Goal: Information Seeking & Learning: Find specific fact

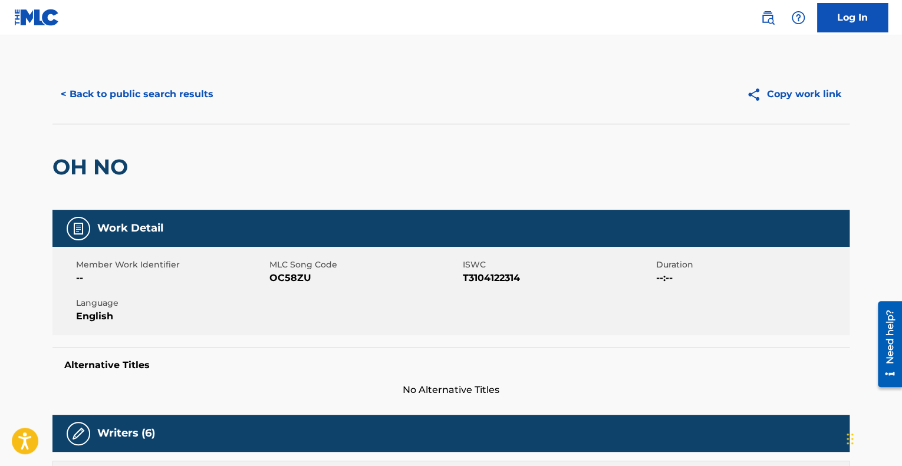
click at [145, 94] on button "< Back to public search results" at bounding box center [136, 94] width 169 height 29
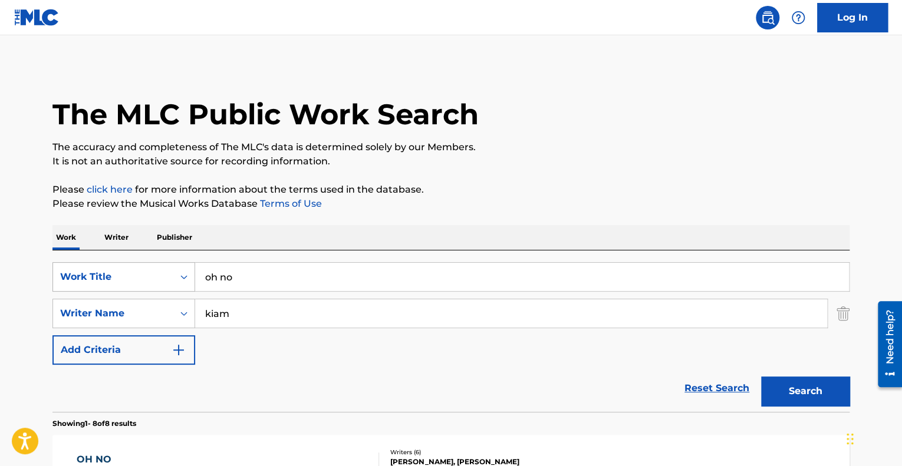
drag, startPoint x: 246, startPoint y: 282, endPoint x: 126, endPoint y: 278, distance: 120.9
click at [126, 278] on div "SearchWithCriteriab9170ac6-dd64-47f0-be56-b760d17b6cbd Work Title oh no" at bounding box center [450, 276] width 797 height 29
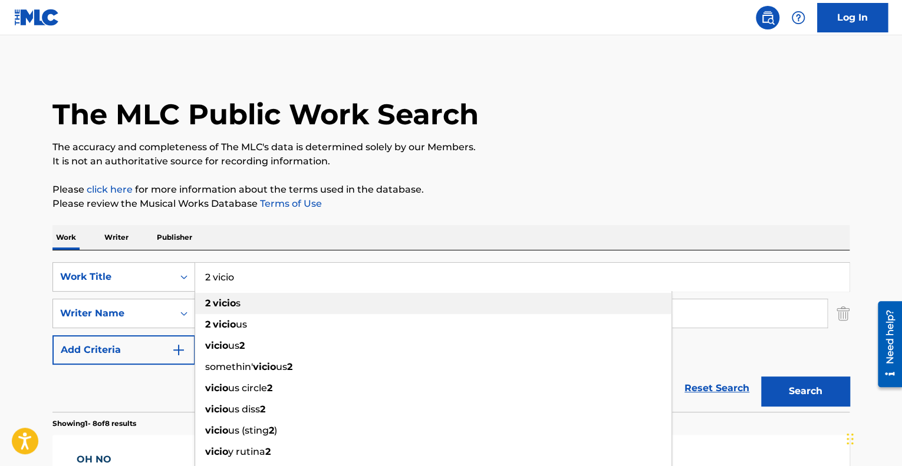
click at [232, 299] on strong "vicio" at bounding box center [224, 303] width 23 height 11
type input "2 vicios"
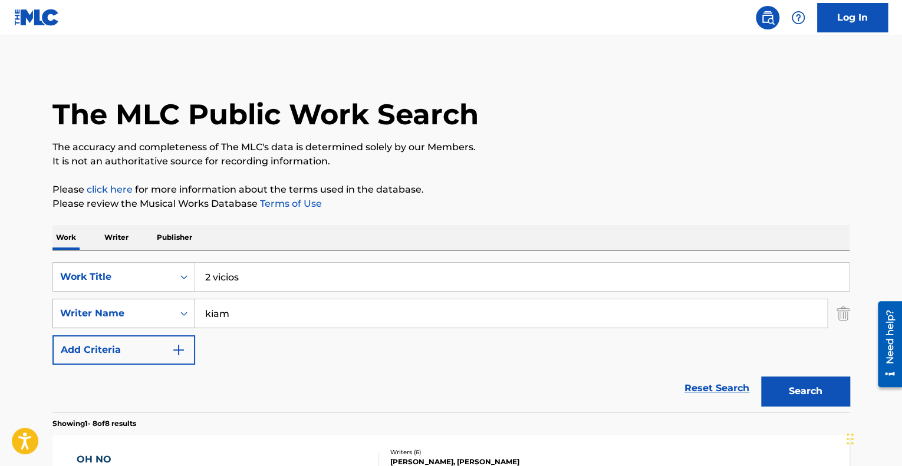
drag, startPoint x: 268, startPoint y: 314, endPoint x: 133, endPoint y: 325, distance: 135.4
click at [133, 325] on div "SearchWithCriteriad8caed31-2478-4b02-bb08-190f79b2bb0b Writer Name kiam" at bounding box center [450, 313] width 797 height 29
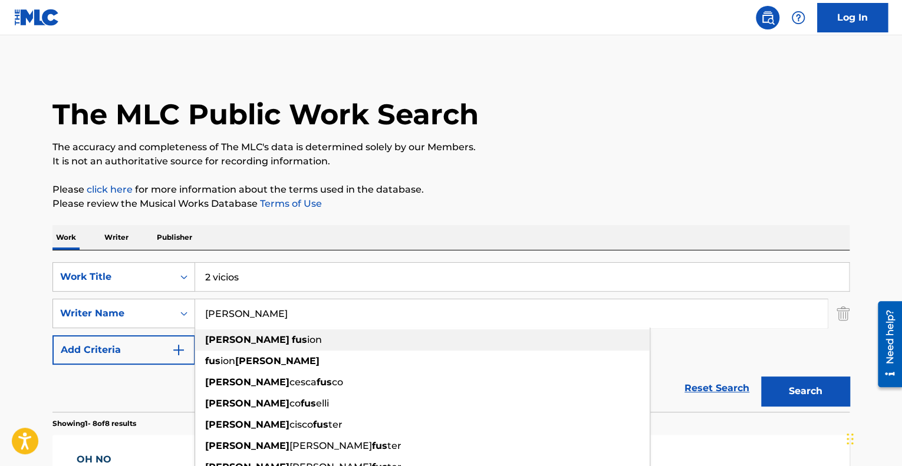
click at [292, 337] on strong "fus" at bounding box center [299, 339] width 15 height 11
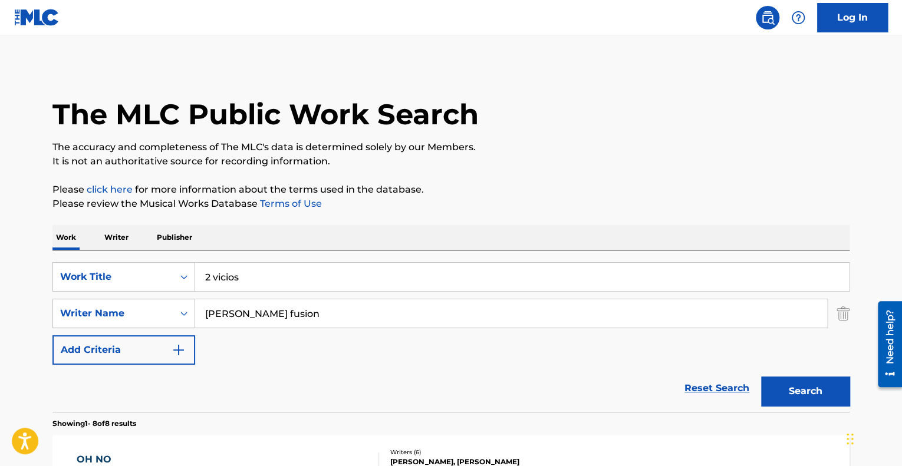
click at [779, 386] on button "Search" at bounding box center [805, 391] width 88 height 29
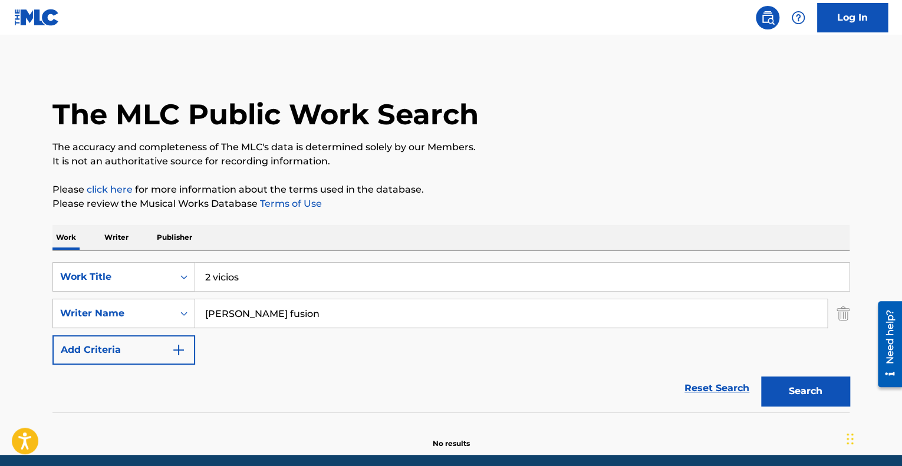
click at [276, 312] on input "[PERSON_NAME] fusion" at bounding box center [511, 313] width 632 height 28
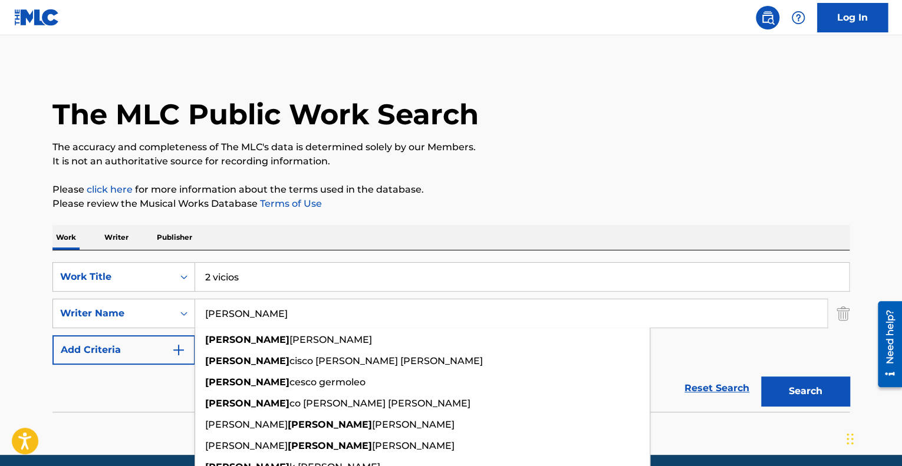
type input "[PERSON_NAME]"
drag, startPoint x: 240, startPoint y: 303, endPoint x: 190, endPoint y: 301, distance: 50.1
click at [190, 301] on div "SearchWithCriteriad8caed31-2478-4b02-bb08-190f79b2bb0b Writer Name [PERSON_NAME…" at bounding box center [450, 313] width 797 height 29
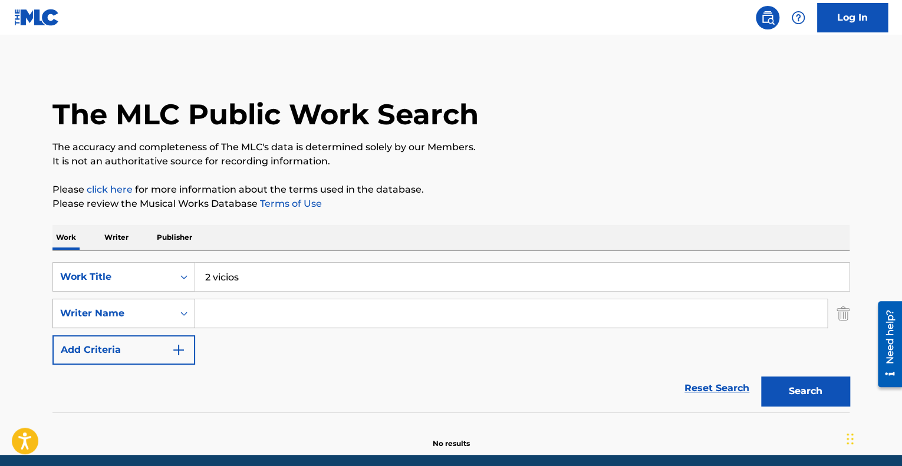
paste input "[PERSON_NAME]"
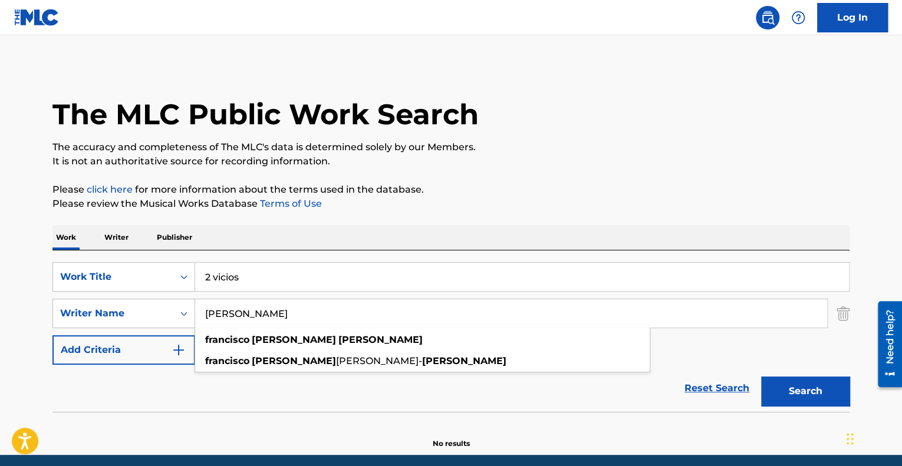
type input "[PERSON_NAME]"
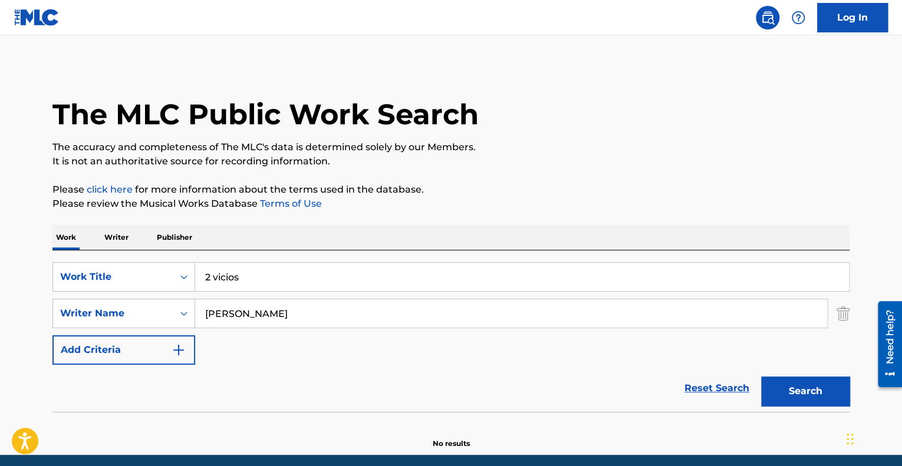
click at [791, 386] on button "Search" at bounding box center [805, 391] width 88 height 29
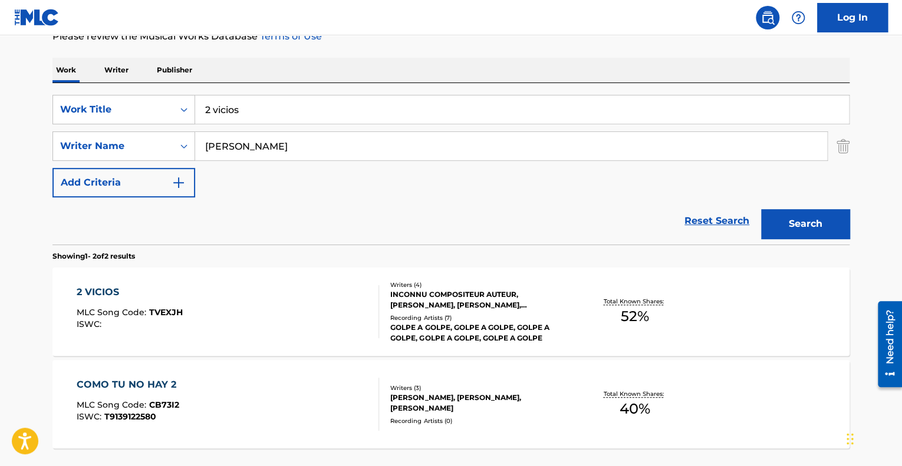
scroll to position [167, 0]
click at [340, 321] on div "2 VICIOS MLC Song Code : TVEXJH ISWC :" at bounding box center [228, 311] width 303 height 53
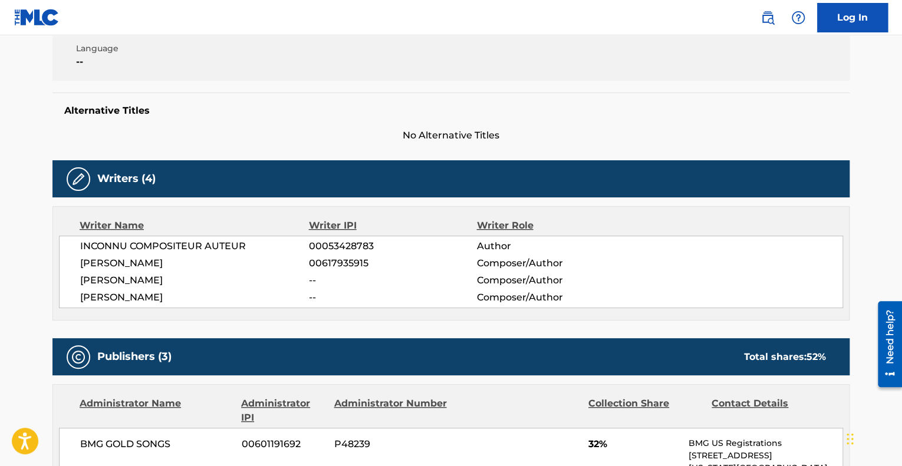
scroll to position [255, 0]
click at [544, 338] on div "Publishers (3) Total shares: 52 %" at bounding box center [450, 356] width 797 height 37
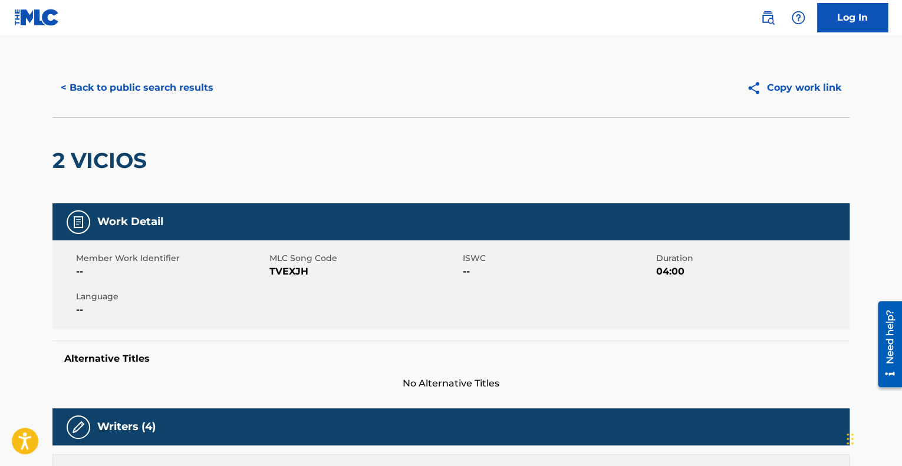
scroll to position [0, 0]
